Goal: Navigation & Orientation: Find specific page/section

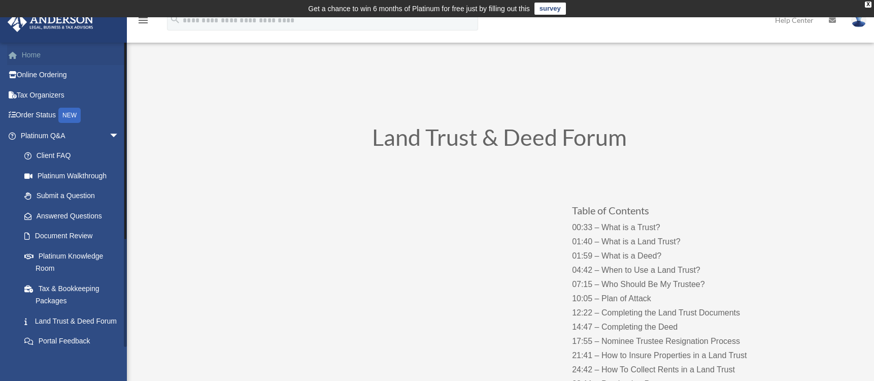
click at [41, 55] on link "Home" at bounding box center [70, 55] width 127 height 20
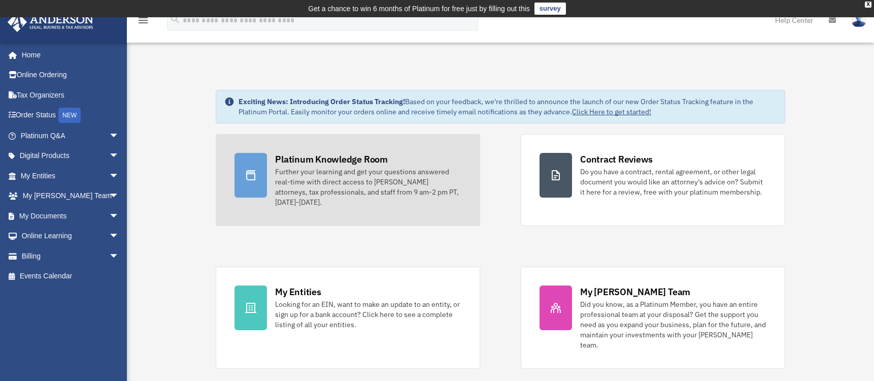
drag, startPoint x: 353, startPoint y: 159, endPoint x: 247, endPoint y: 158, distance: 106.1
click at [353, 160] on div "Platinum Knowledge Room" at bounding box center [331, 159] width 113 height 13
